Goal: Task Accomplishment & Management: Manage account settings

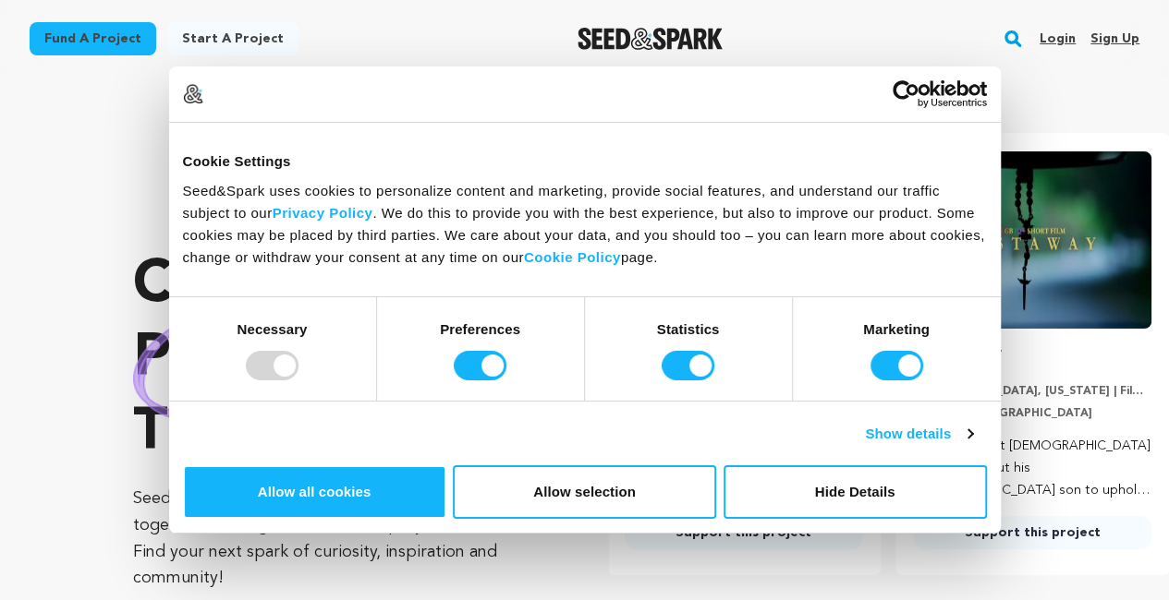
scroll to position [0, 304]
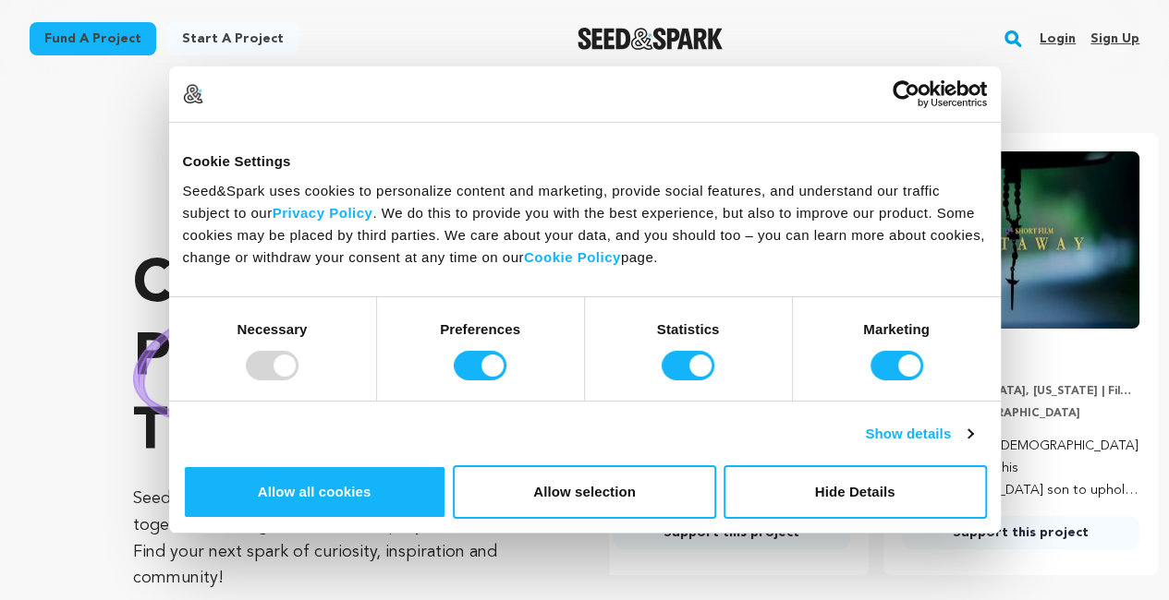
click at [1107, 44] on link "Sign up" at bounding box center [1114, 39] width 49 height 30
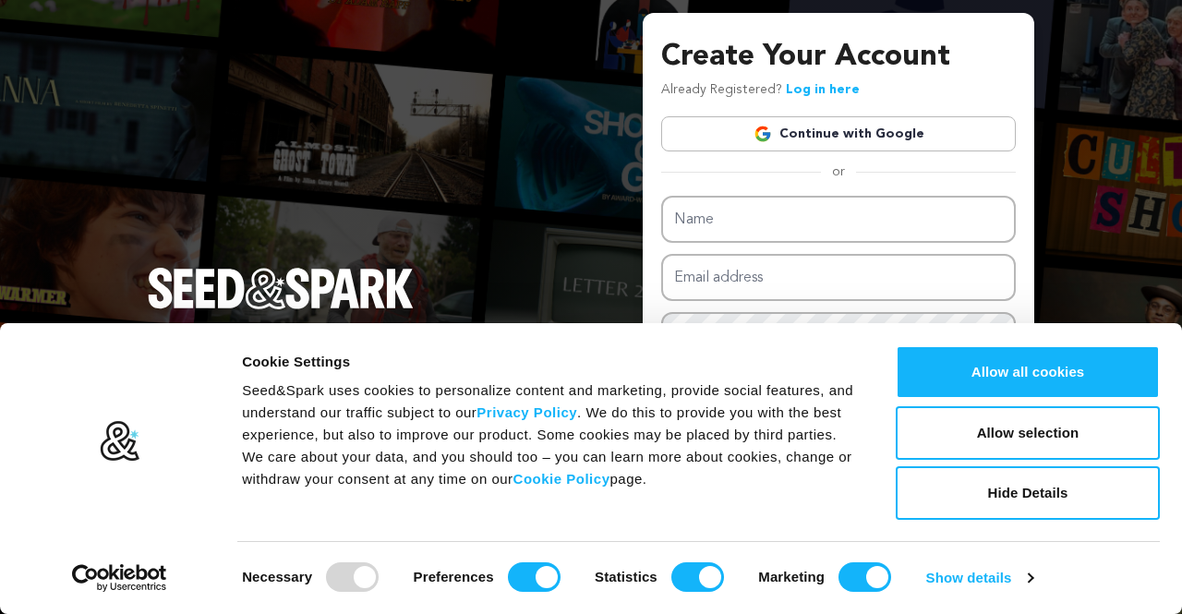
click at [933, 133] on link "Continue with Google" at bounding box center [838, 133] width 355 height 35
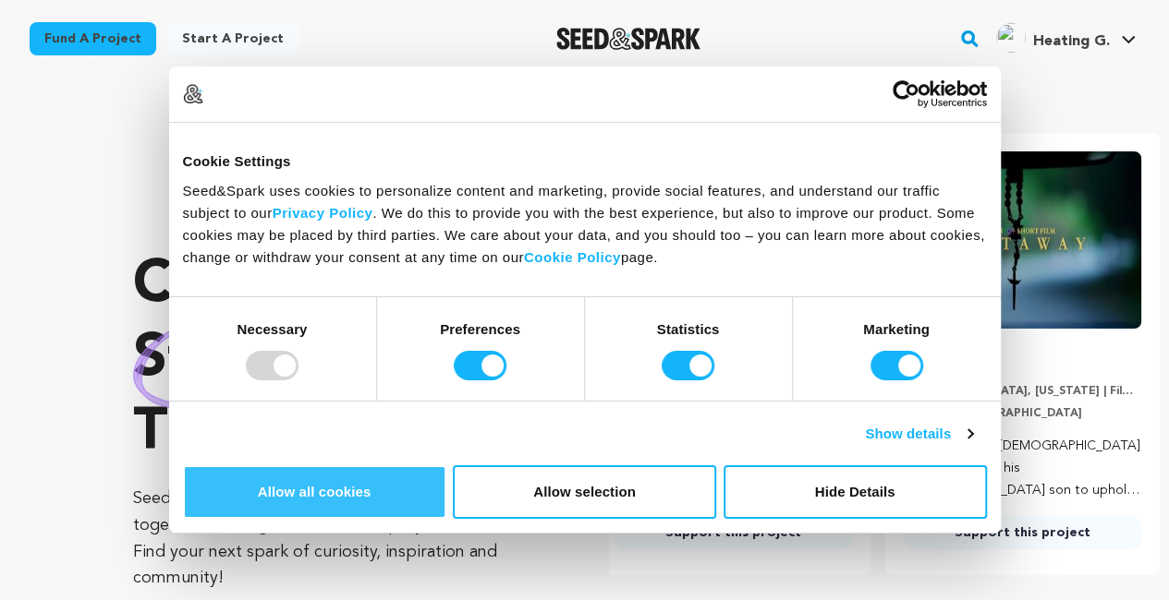
scroll to position [0, 304]
click at [446, 466] on button "Allow all cookies" at bounding box center [314, 493] width 263 height 54
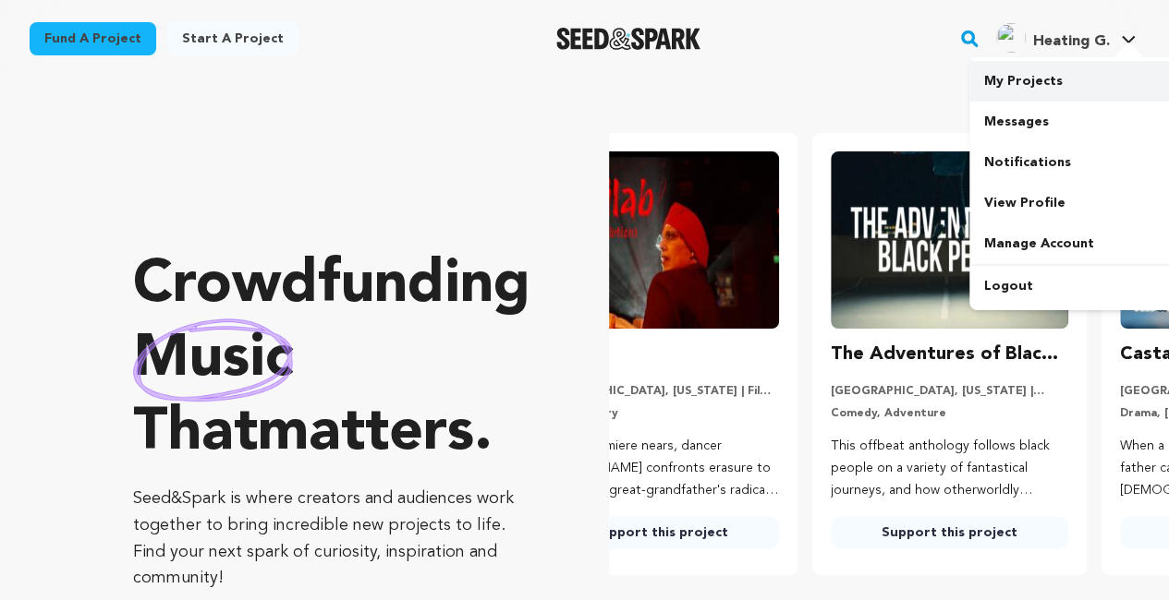
scroll to position [0, 0]
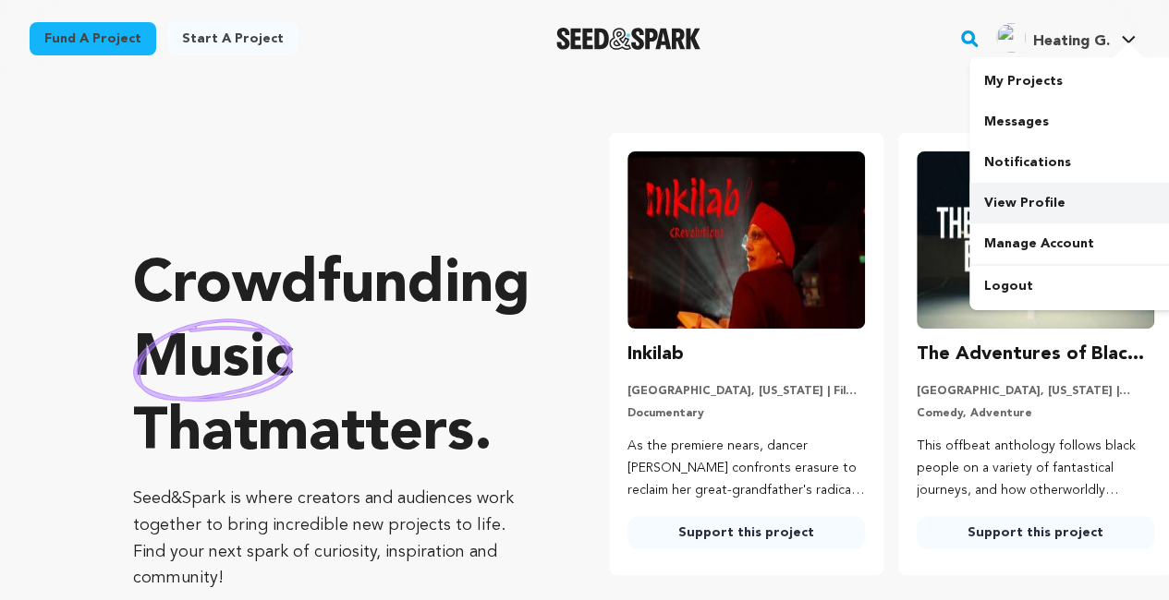
click at [1033, 200] on link "View Profile" at bounding box center [1072, 203] width 207 height 41
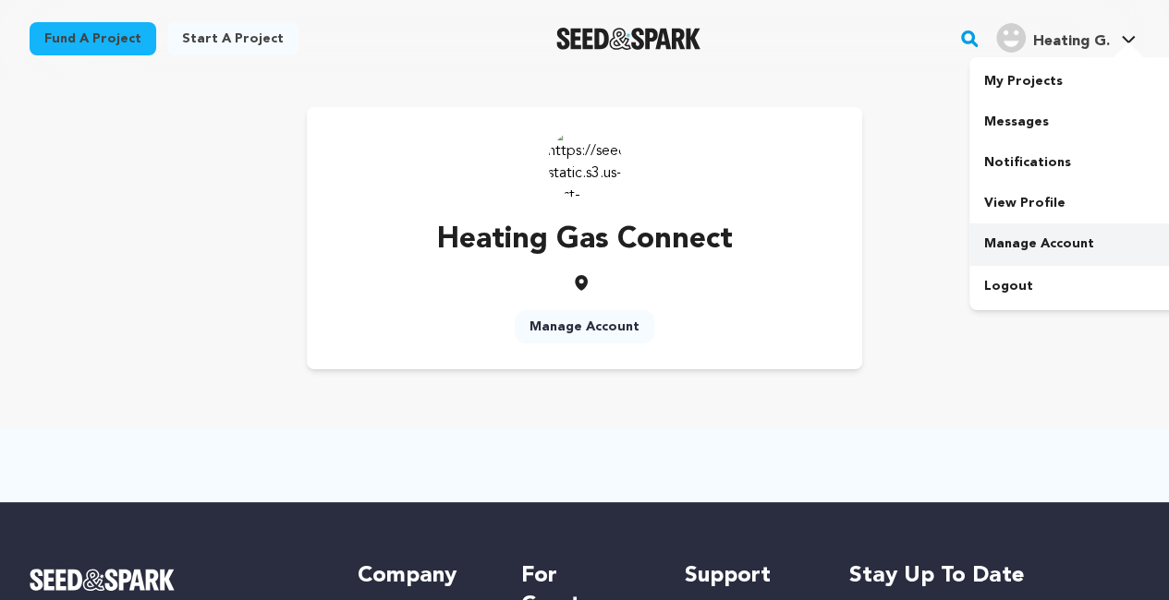
click at [1023, 257] on link "Manage Account" at bounding box center [1072, 244] width 207 height 41
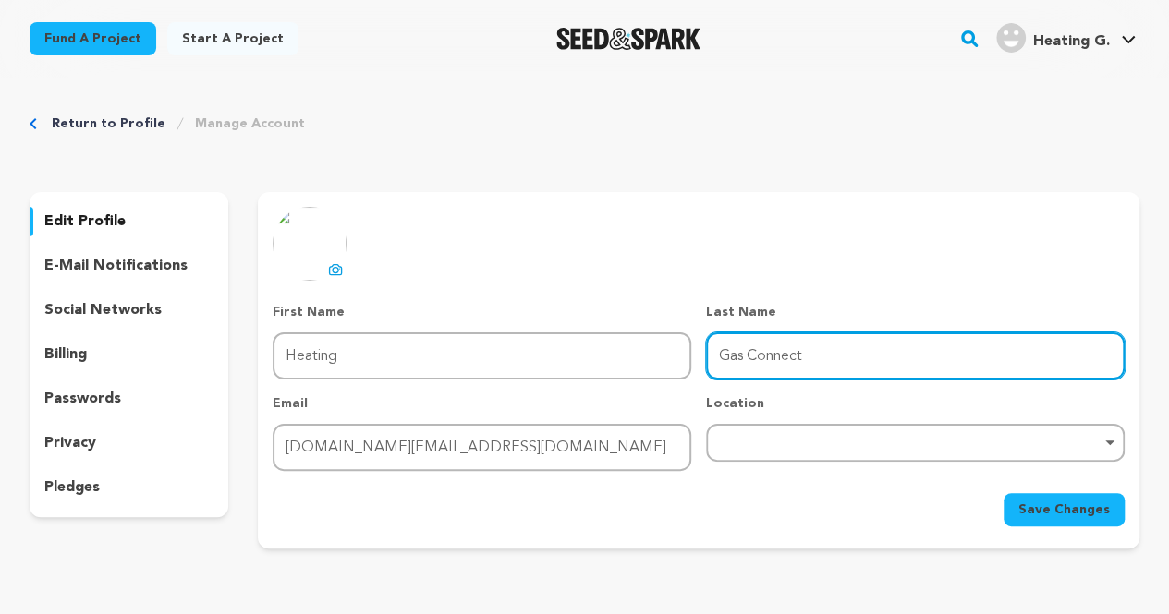
drag, startPoint x: 832, startPoint y: 356, endPoint x: 597, endPoint y: 363, distance: 235.7
click at [597, 363] on div "First Name First Name Heating Last Name Last Name Gas Connect Email Email [DOMA…" at bounding box center [699, 387] width 852 height 168
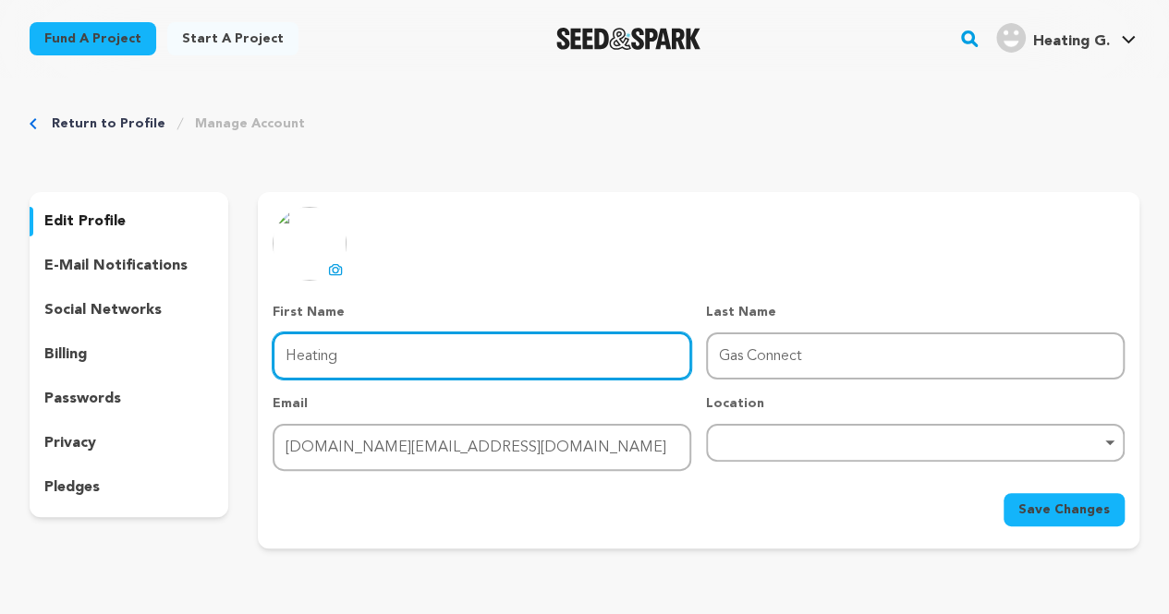
click at [597, 363] on input "Heating" at bounding box center [482, 356] width 418 height 47
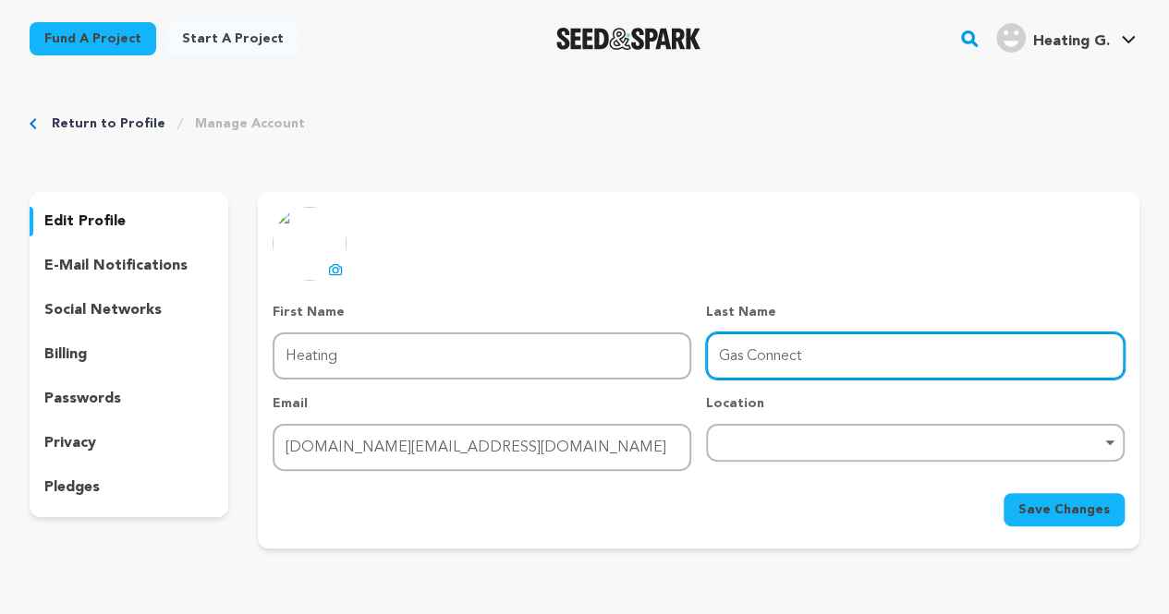
drag, startPoint x: 836, startPoint y: 359, endPoint x: 518, endPoint y: 382, distance: 318.5
click at [518, 382] on div "First Name First Name Heating Last Name Last Name Gas Connect Email Email gasco…" at bounding box center [699, 387] width 852 height 168
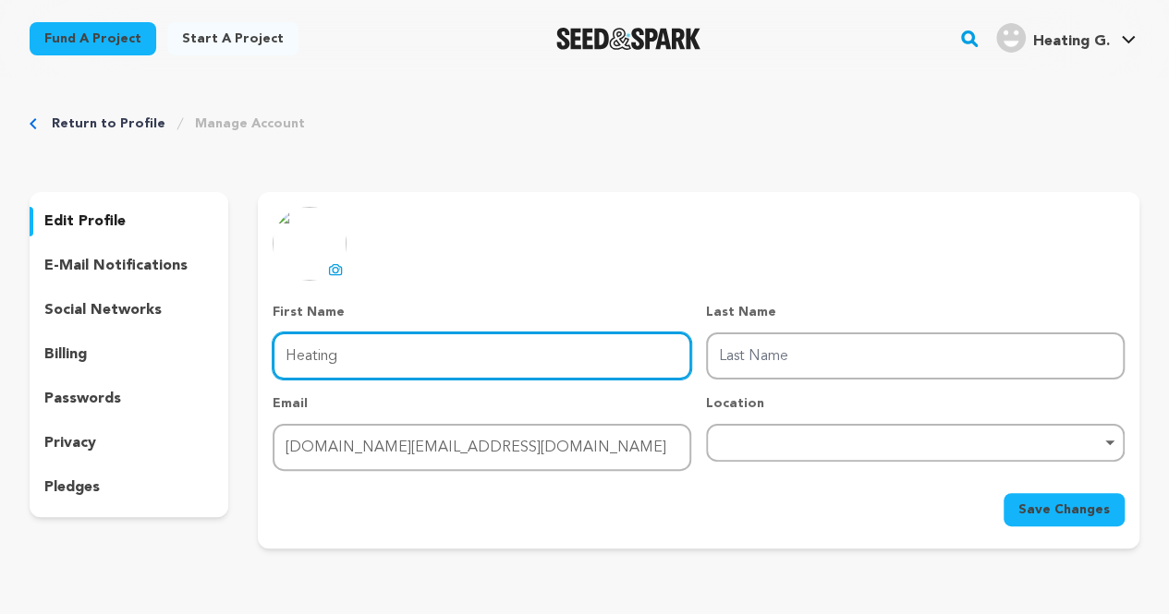
click at [430, 370] on input "Heating" at bounding box center [482, 356] width 418 height 47
paste input "Gas Connect"
type input "Gas Connect"
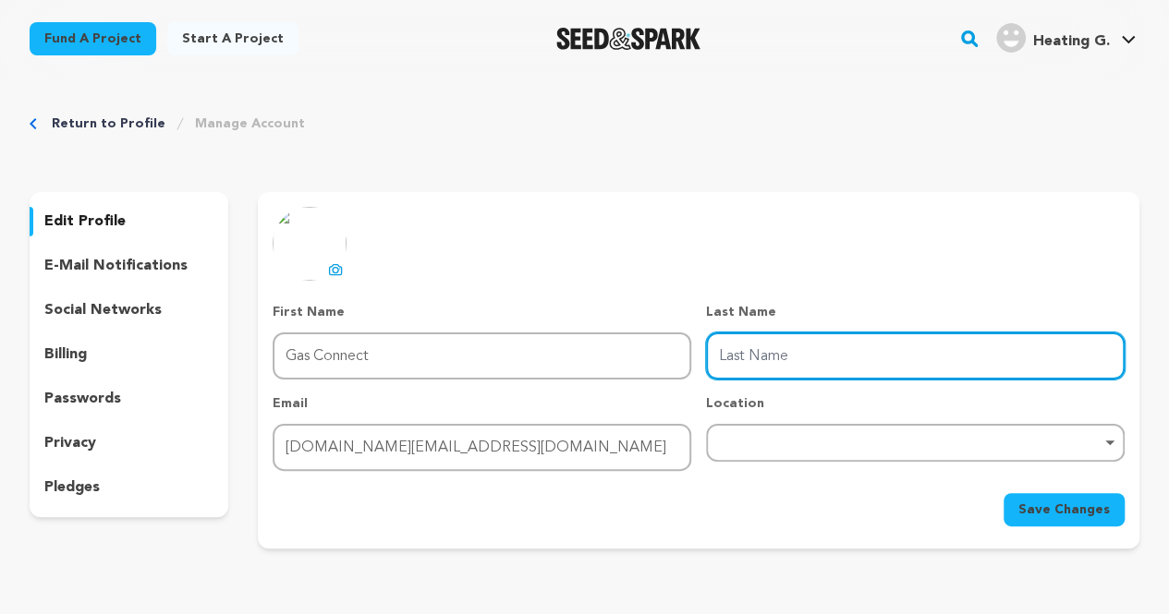
click at [745, 374] on input "Last Name" at bounding box center [915, 356] width 418 height 47
type input "Heating"
click at [774, 452] on div "Remove item" at bounding box center [915, 443] width 418 height 38
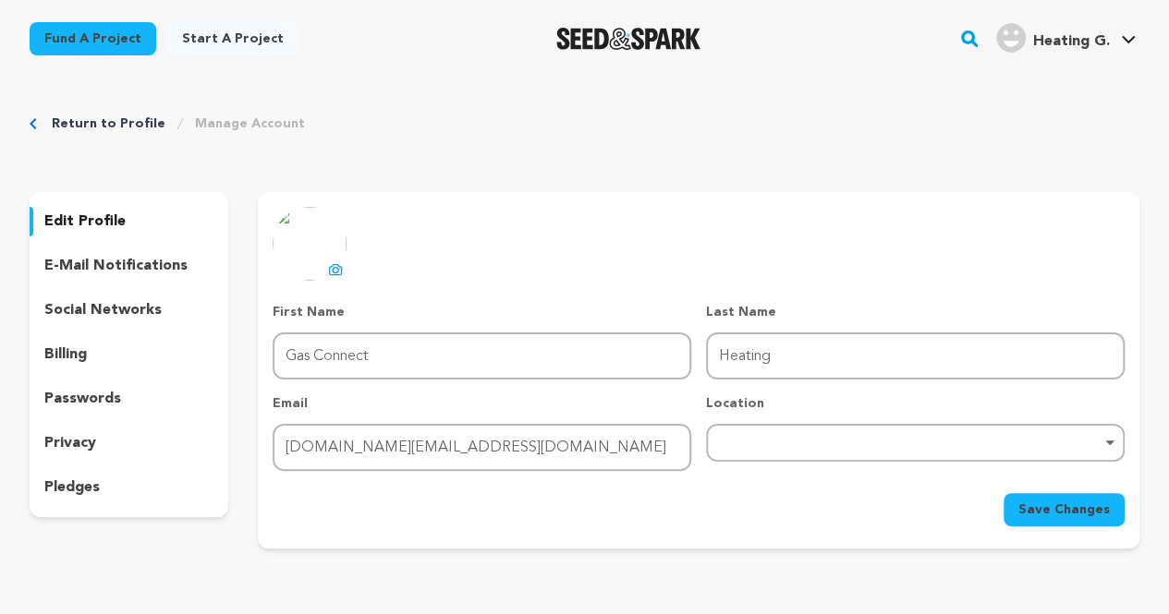
click at [774, 447] on div "Remove item" at bounding box center [915, 443] width 418 height 38
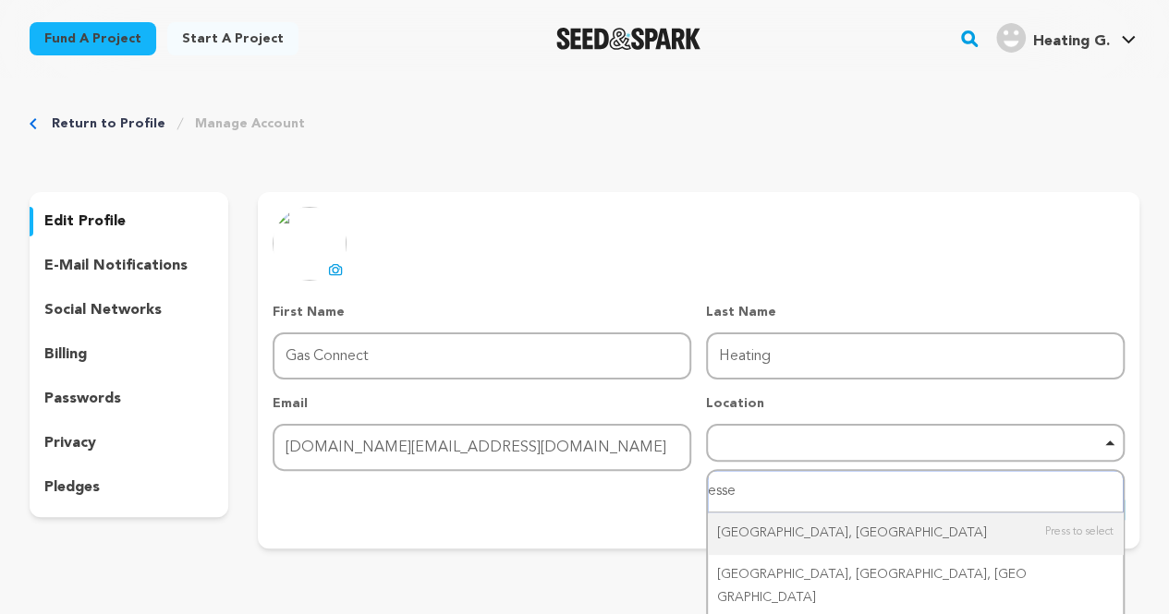
type input "essex"
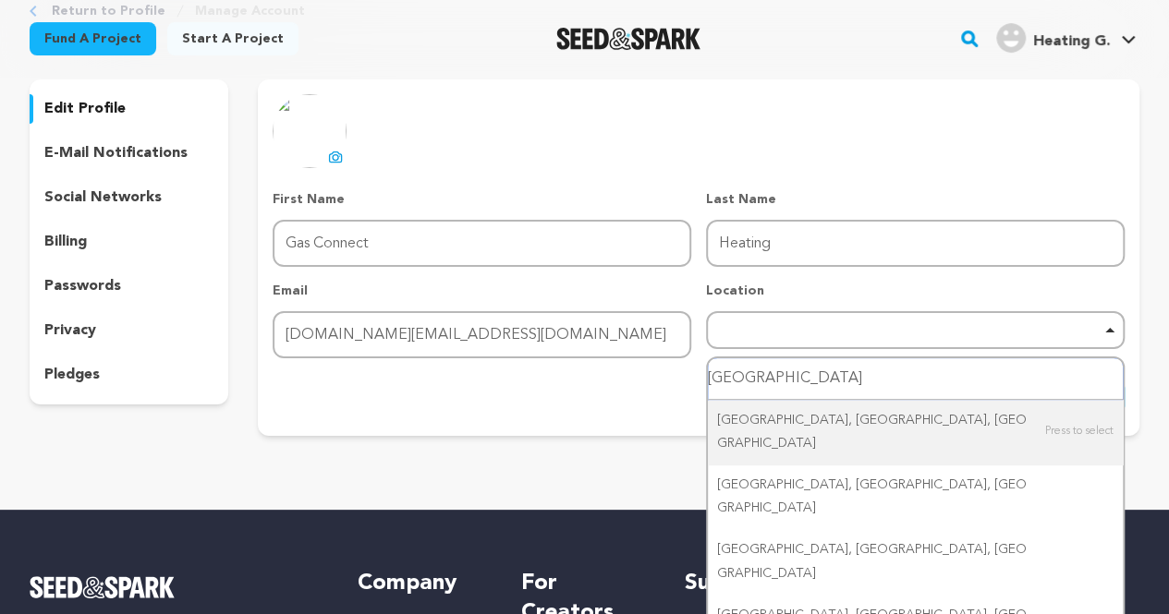
scroll to position [137, 0]
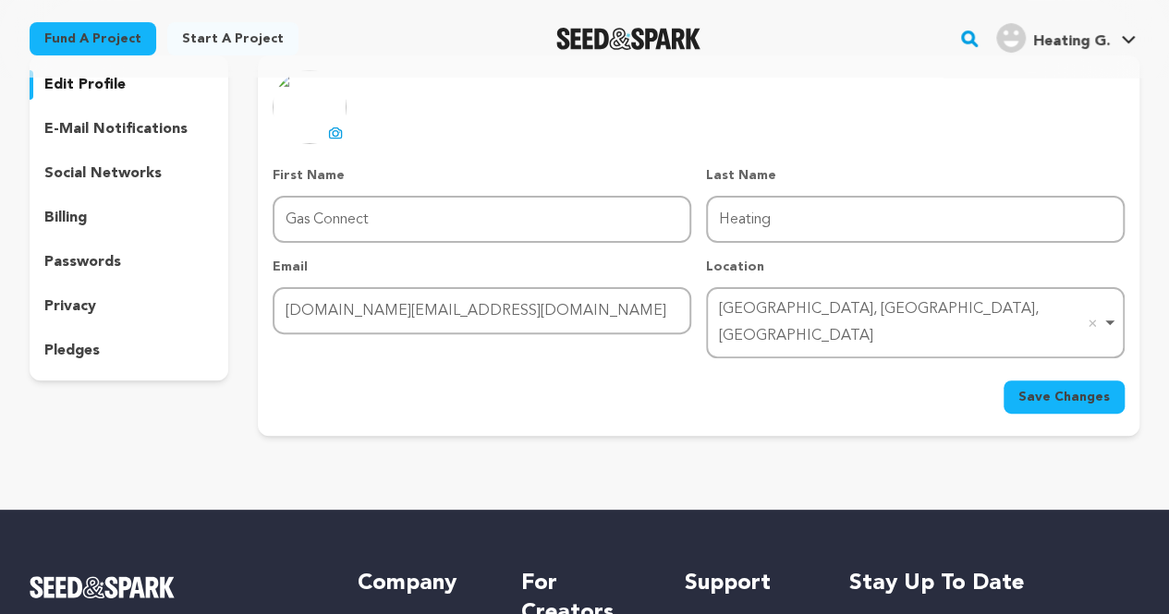
click at [888, 309] on div "Essex, MD, USA Remove item" at bounding box center [910, 324] width 382 height 54
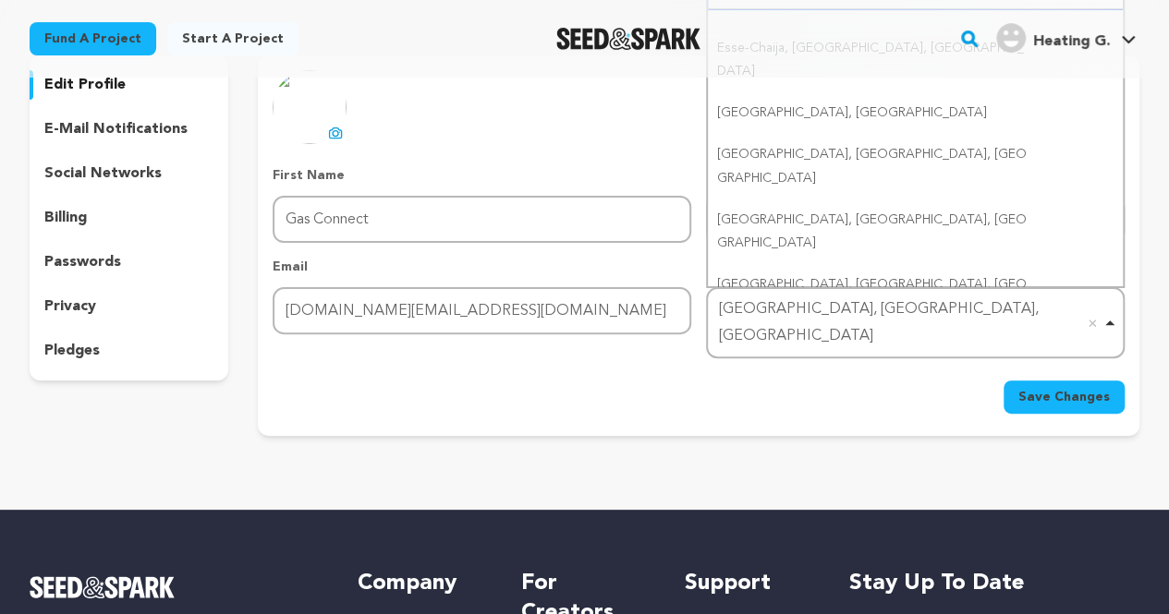
scroll to position [104, 0]
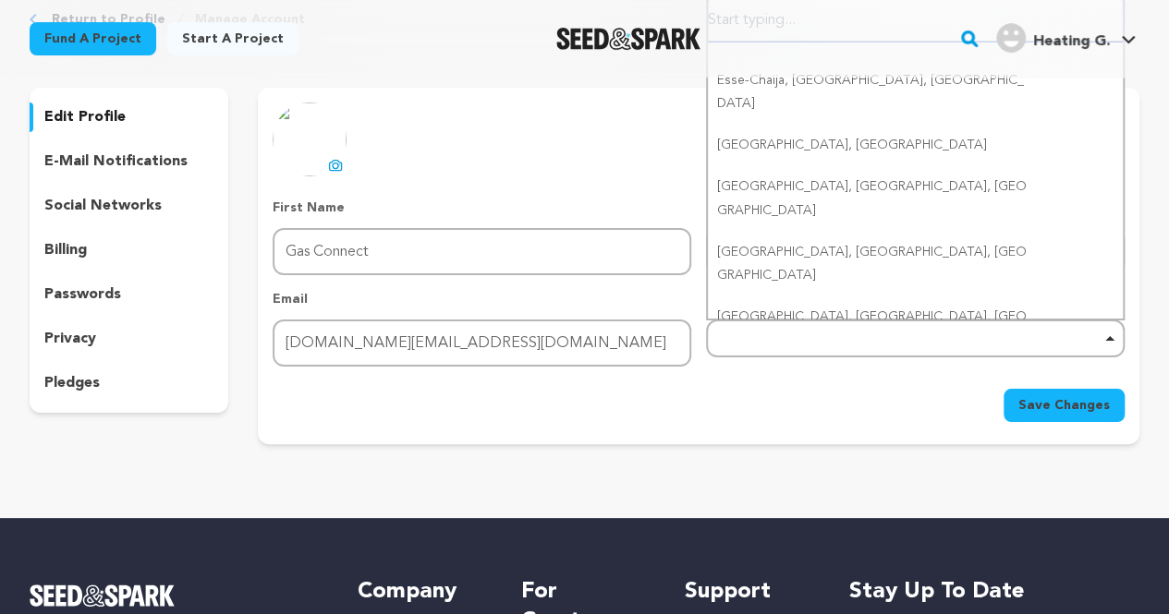
click at [949, 339] on div "Remove item" at bounding box center [915, 337] width 400 height 7
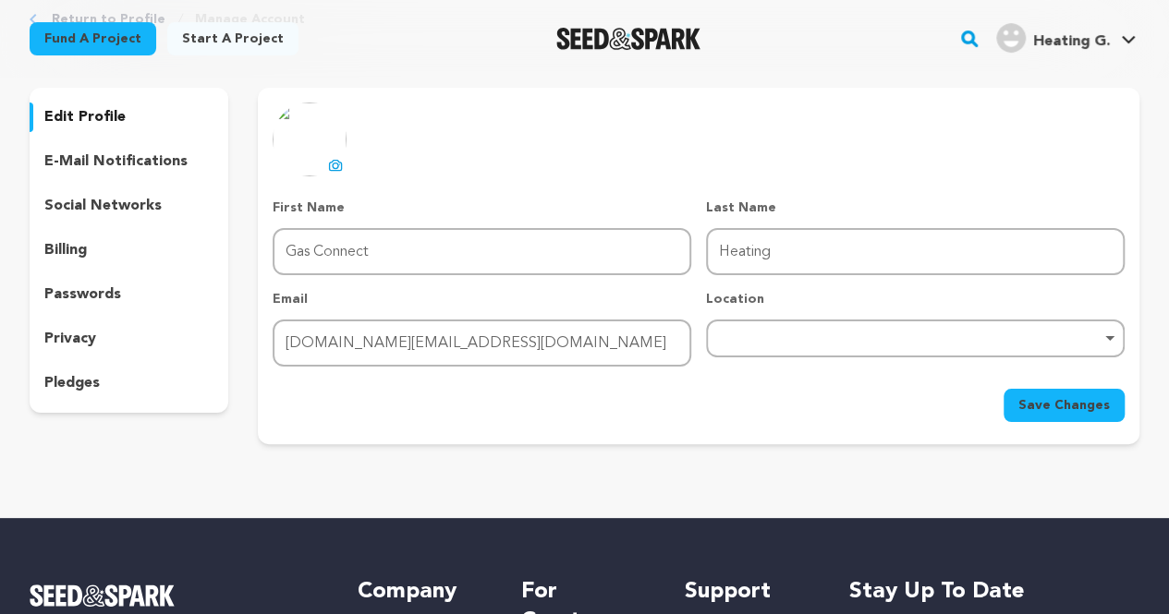
click at [1025, 399] on span "Save Changes" at bounding box center [1063, 405] width 91 height 18
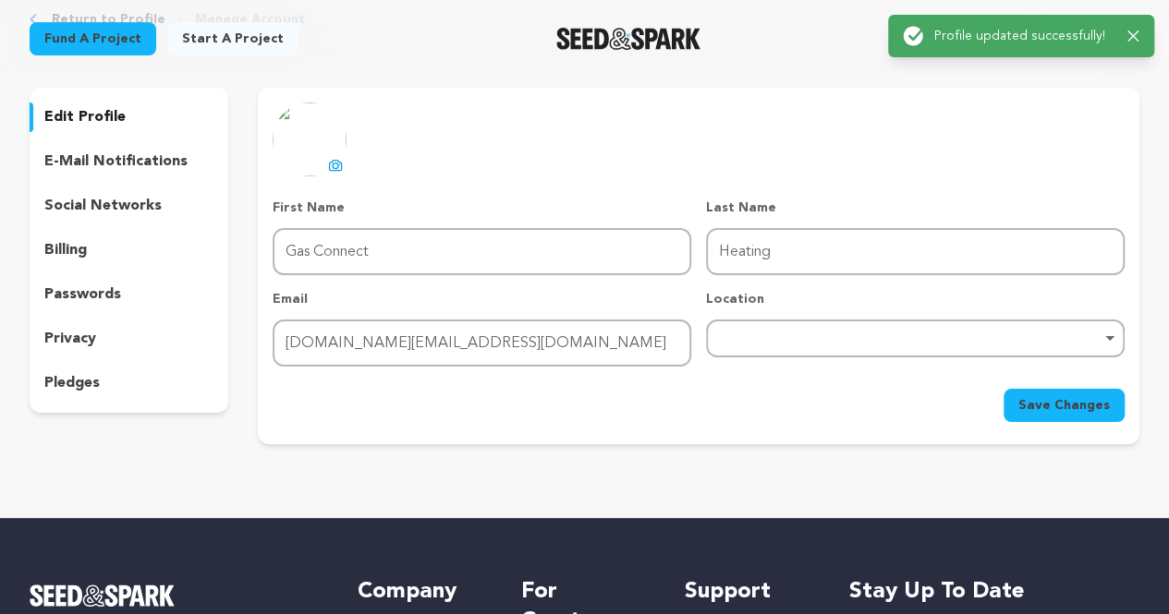
scroll to position [0, 0]
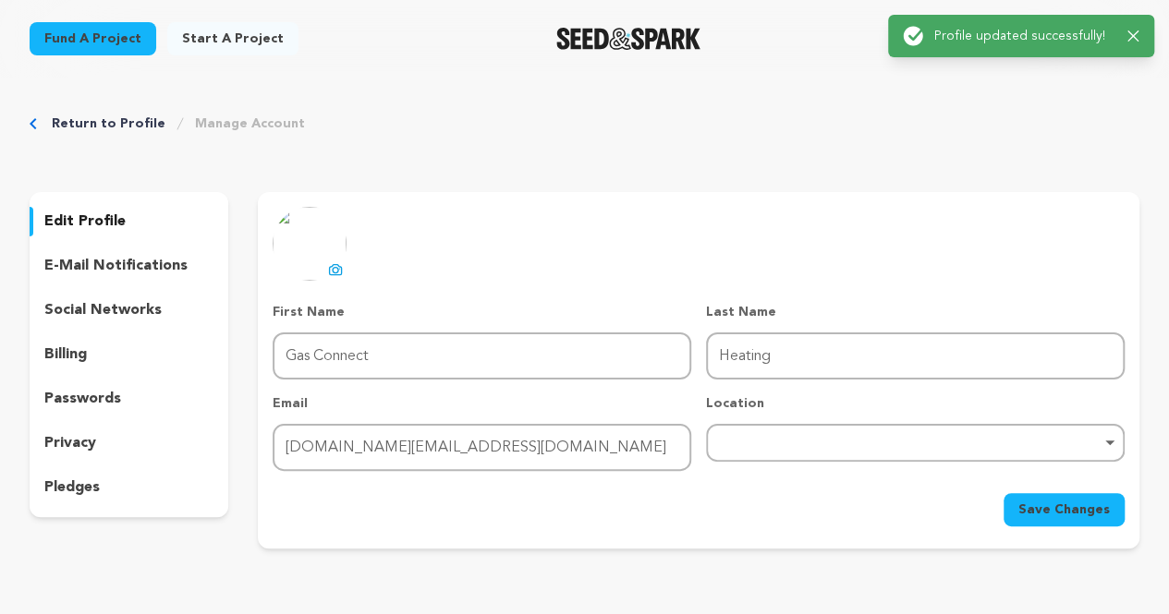
click at [305, 236] on img at bounding box center [310, 244] width 74 height 74
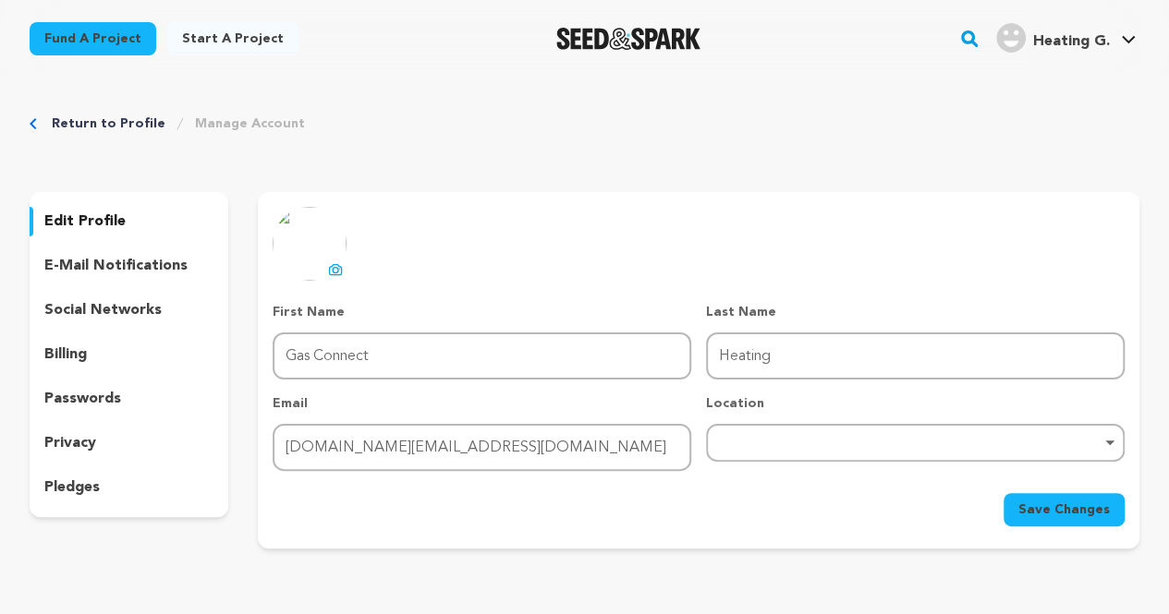
click at [331, 272] on icon at bounding box center [335, 269] width 15 height 15
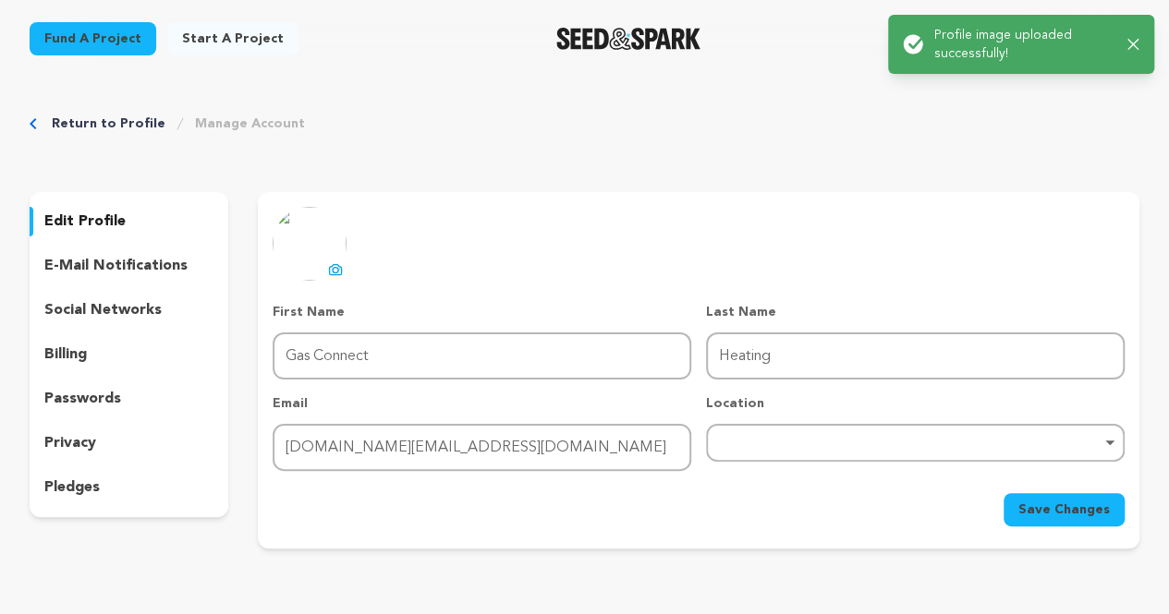
click at [1036, 506] on span "Save Changes" at bounding box center [1063, 510] width 91 height 18
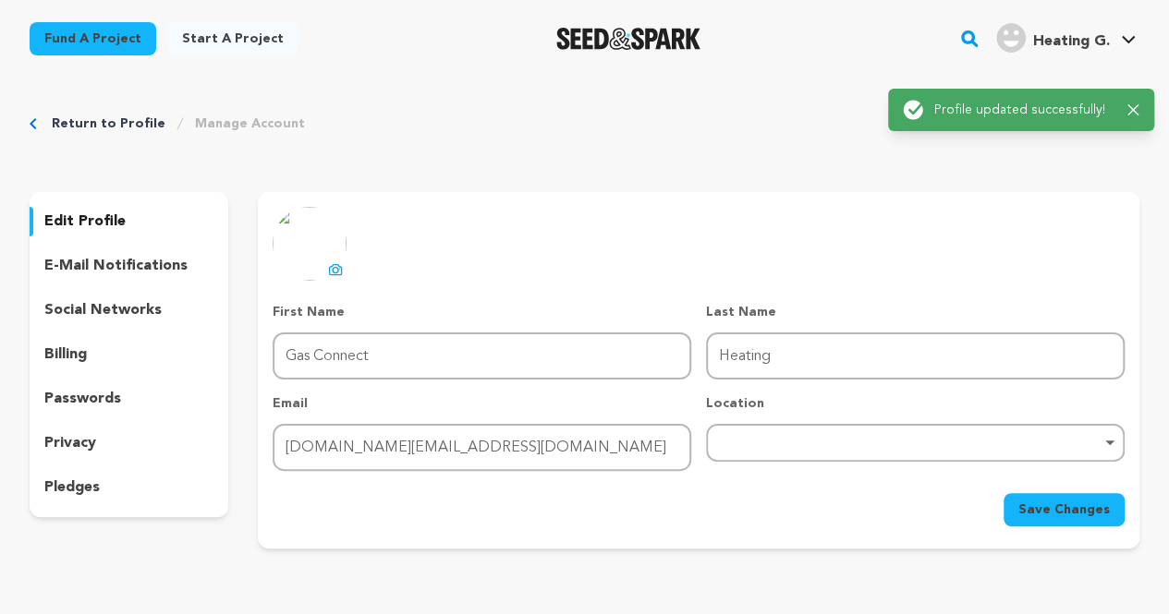
click at [1137, 107] on icon "button" at bounding box center [1133, 110] width 12 height 12
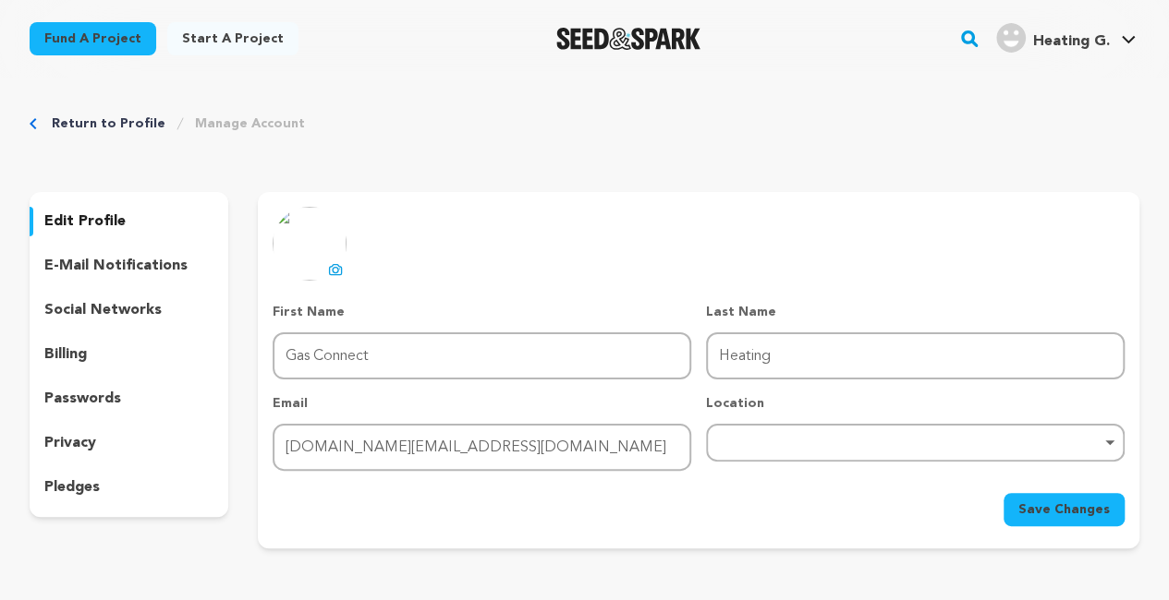
click at [1130, 36] on icon at bounding box center [1128, 39] width 15 height 9
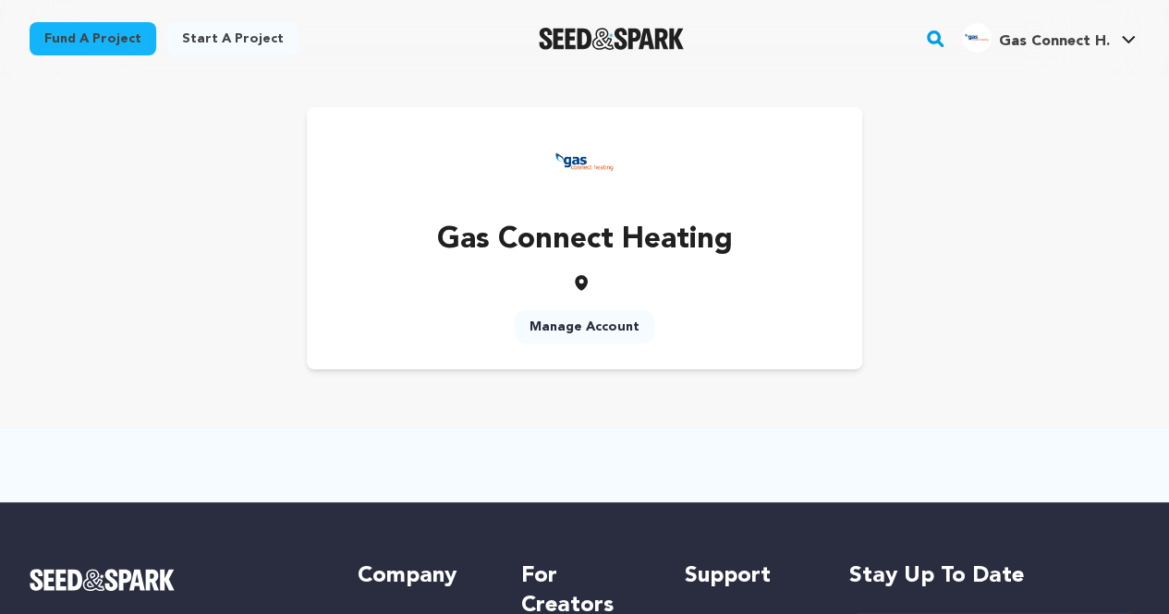
click at [176, 119] on div "Gas Connect Heating Manage Account" at bounding box center [584, 238] width 1109 height 262
